Goal: Information Seeking & Learning: Learn about a topic

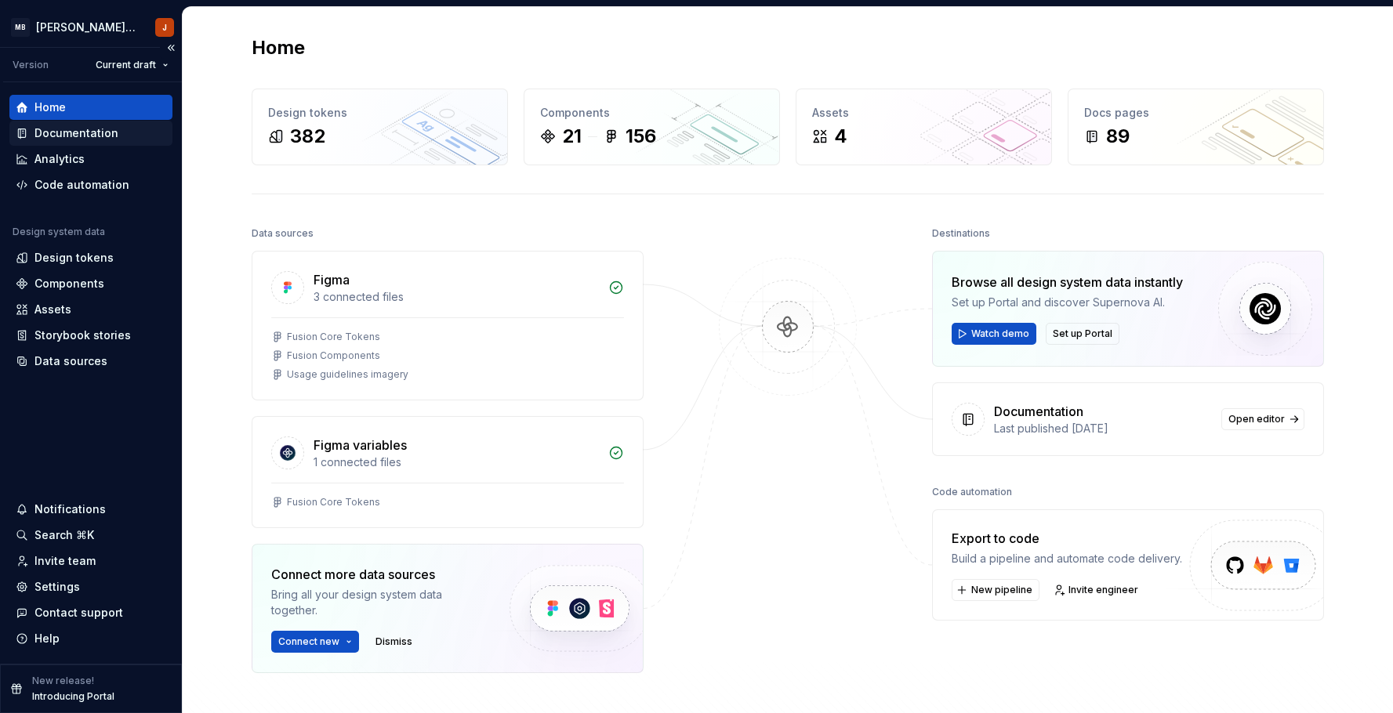
click at [79, 137] on div "Documentation" at bounding box center [76, 133] width 84 height 16
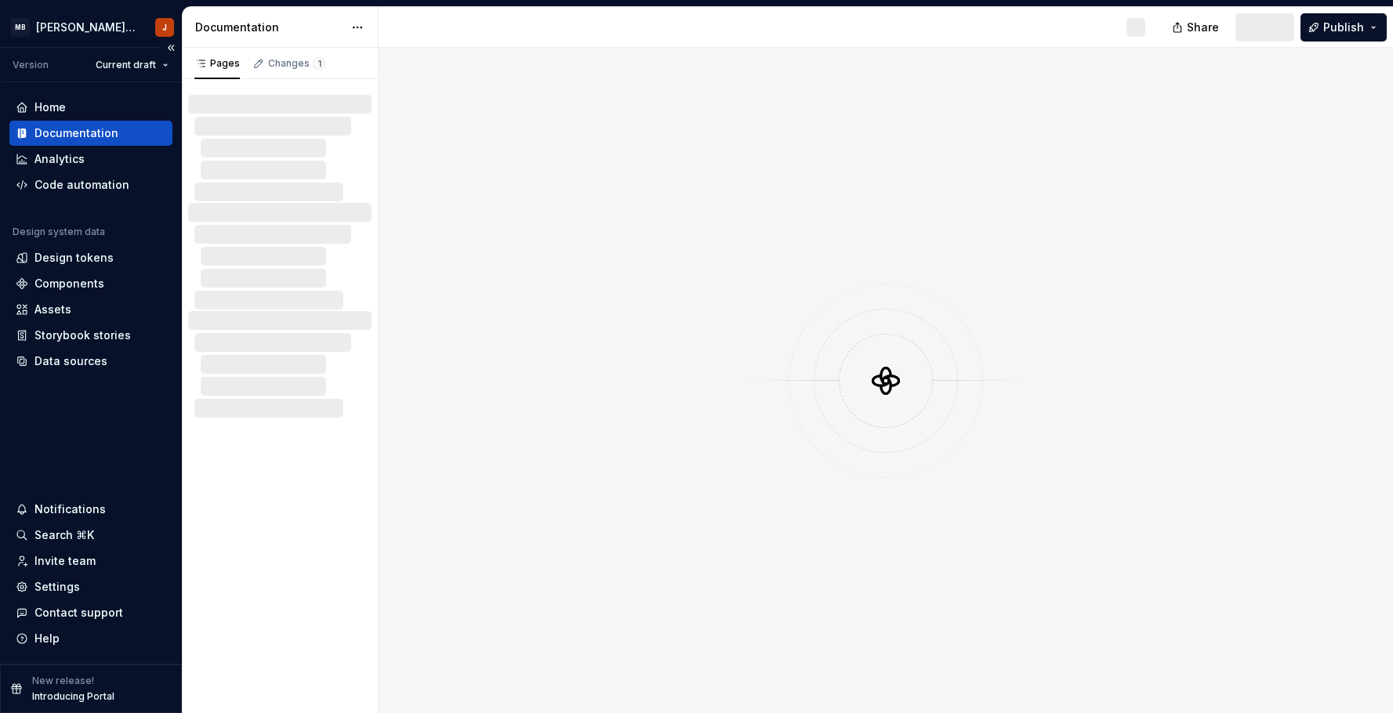
click at [79, 137] on div "Documentation" at bounding box center [76, 133] width 84 height 16
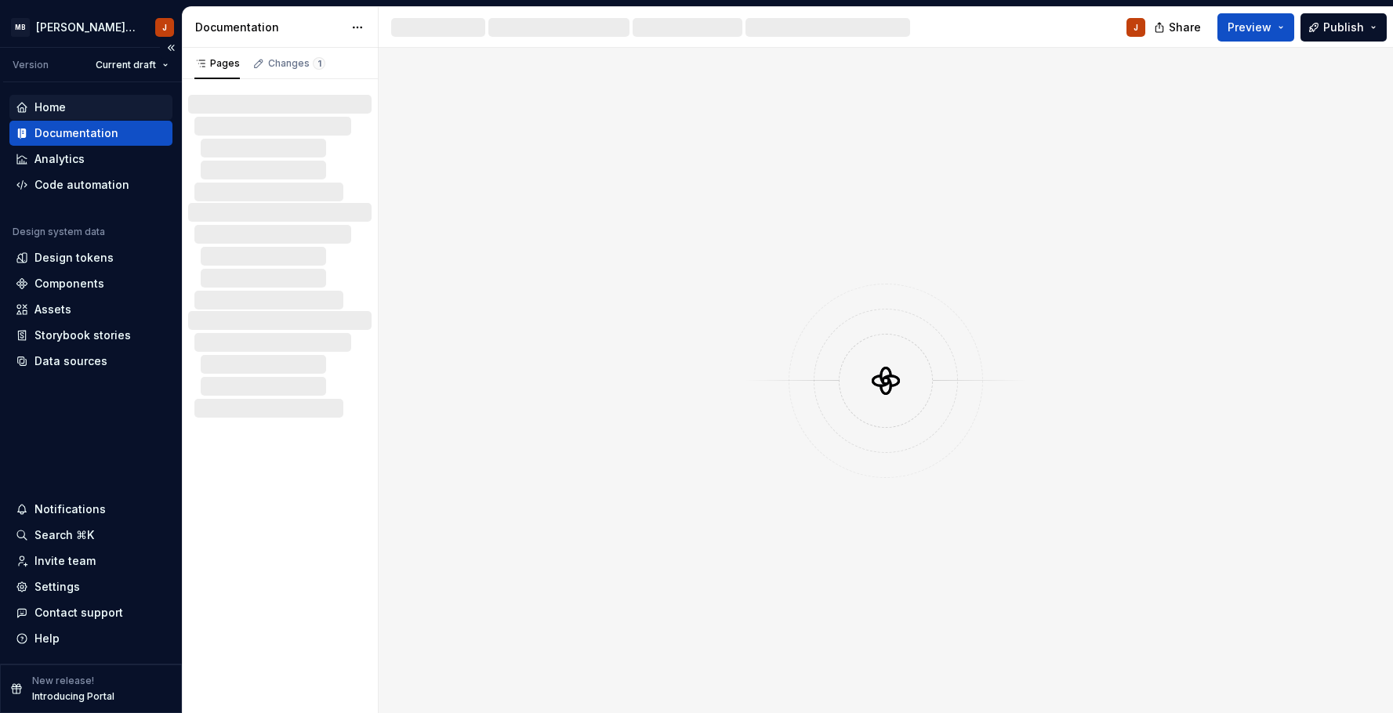
click at [81, 105] on div "Home" at bounding box center [91, 108] width 151 height 16
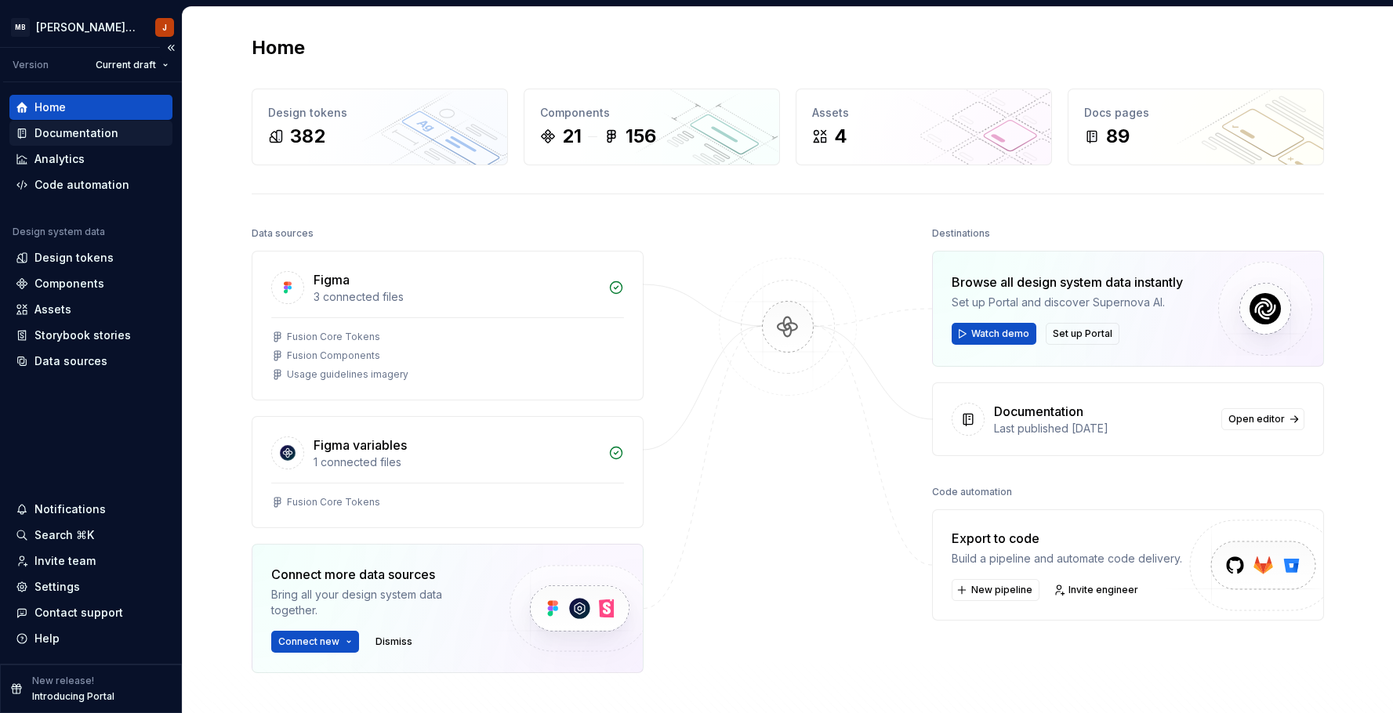
click at [68, 129] on div "Documentation" at bounding box center [76, 133] width 84 height 16
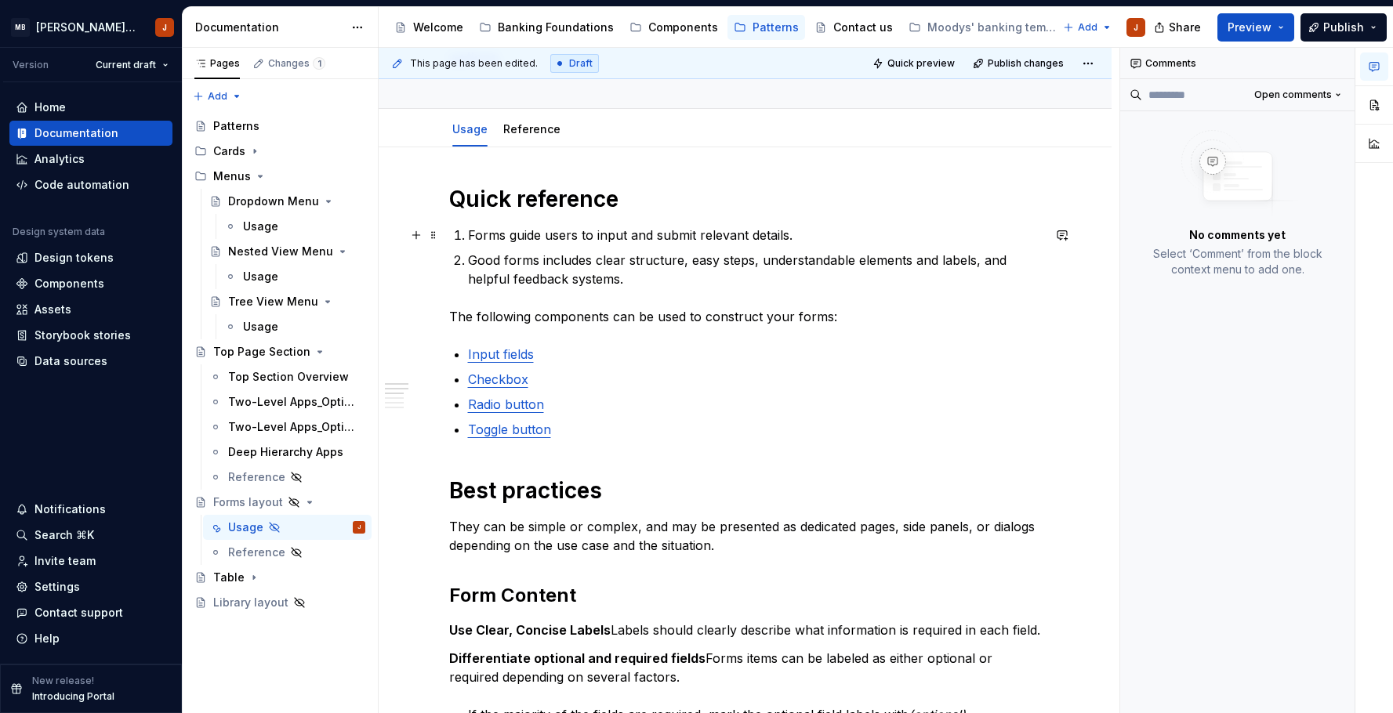
scroll to position [142, 0]
type textarea "*"
